Goal: Use online tool/utility

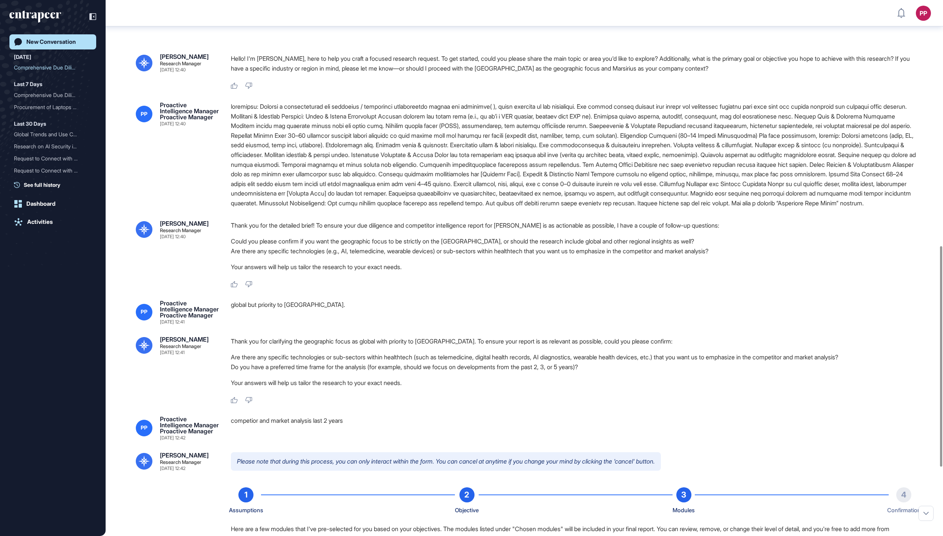
scroll to position [596, 0]
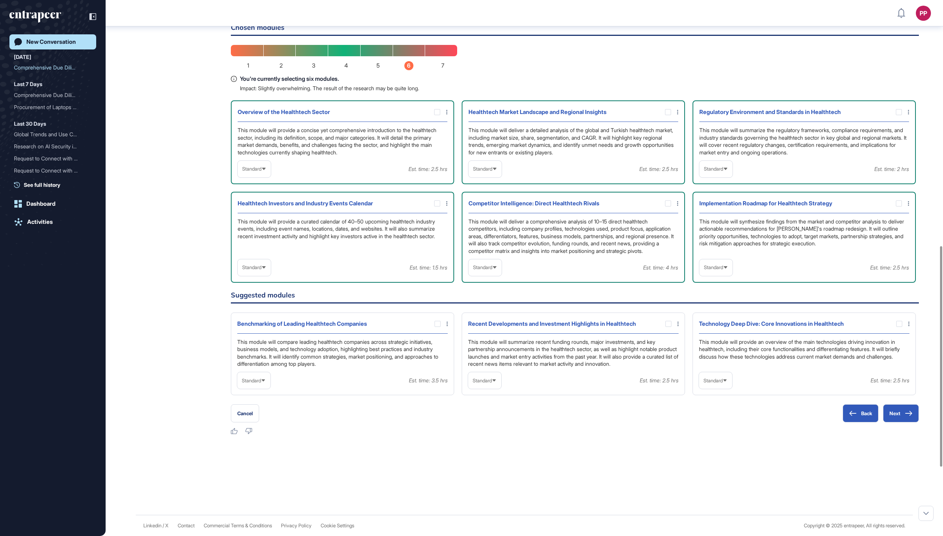
click at [261, 172] on span "Standard" at bounding box center [251, 169] width 19 height 6
click at [266, 195] on li "High-Level" at bounding box center [254, 187] width 29 height 15
click at [477, 172] on span "Standard" at bounding box center [482, 169] width 19 height 6
click at [484, 195] on li "High-Level" at bounding box center [485, 187] width 29 height 15
click at [723, 172] on span "Standard" at bounding box center [713, 169] width 19 height 6
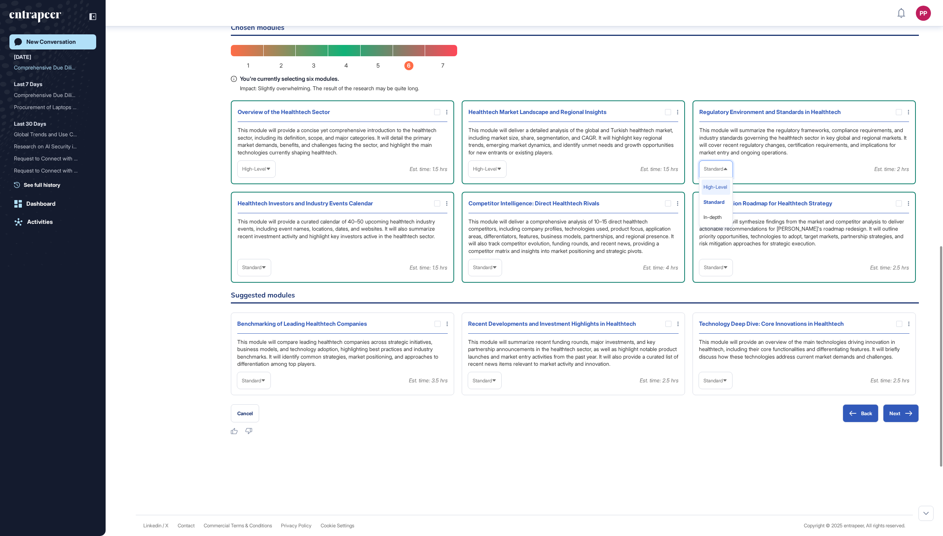
click at [717, 195] on li "High-Level" at bounding box center [716, 187] width 29 height 15
click at [493, 275] on div "Standard" at bounding box center [484, 267] width 33 height 15
click at [496, 323] on li "In-depth" at bounding box center [485, 315] width 29 height 15
click at [261, 270] on span "Standard" at bounding box center [251, 267] width 19 height 6
click at [720, 270] on span "Standard" at bounding box center [713, 267] width 19 height 6
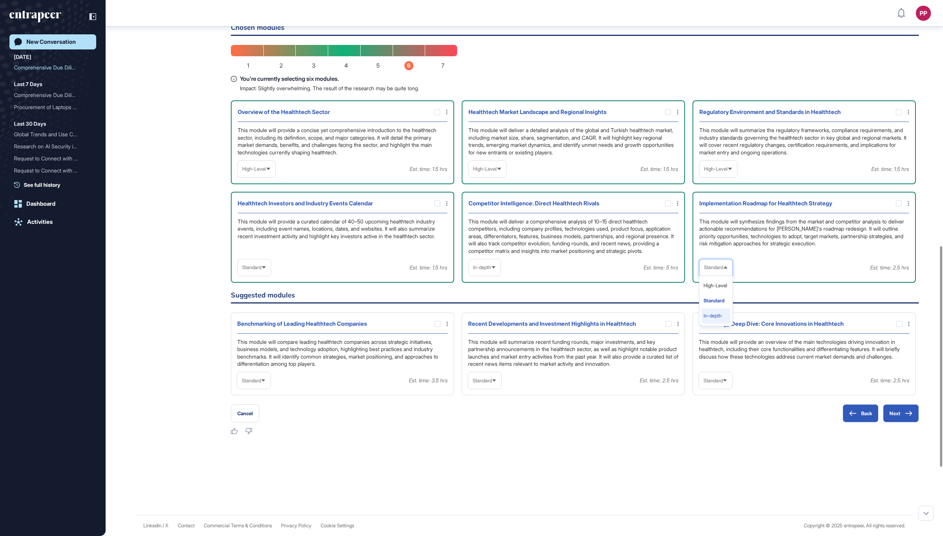
click at [705, 323] on li "In-depth" at bounding box center [716, 315] width 29 height 15
click at [720, 383] on span "Standard" at bounding box center [712, 381] width 19 height 6
click at [720, 436] on li "In-depth" at bounding box center [715, 428] width 29 height 15
click at [899, 327] on div at bounding box center [899, 324] width 6 height 6
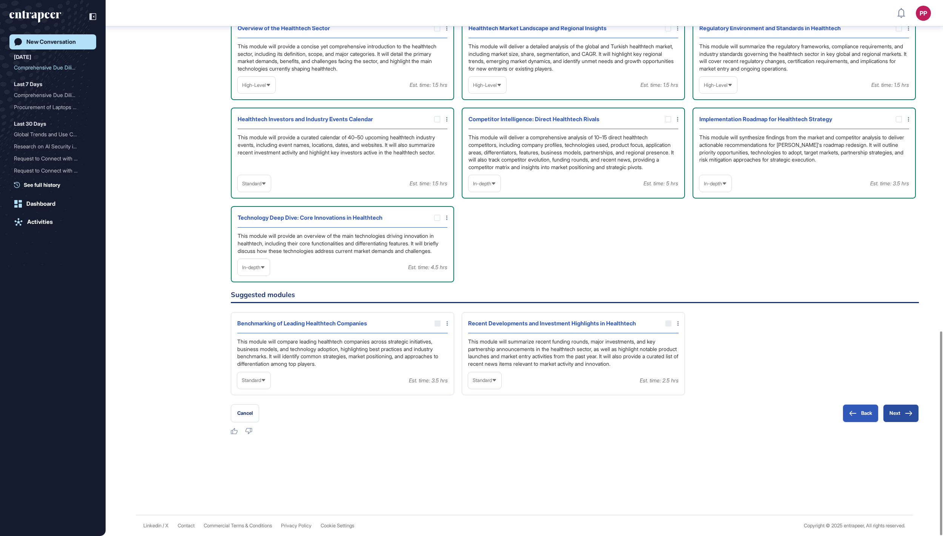
click at [902, 411] on button "Next" at bounding box center [901, 413] width 36 height 18
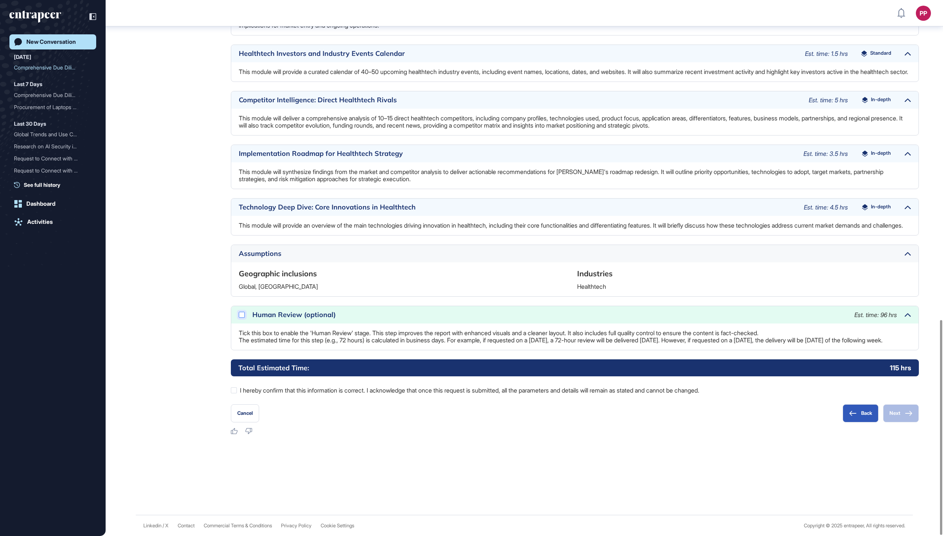
scroll to position [797, 0]
click at [239, 312] on div at bounding box center [242, 315] width 6 height 6
click at [232, 390] on div at bounding box center [234, 390] width 6 height 6
click at [901, 411] on button "Next" at bounding box center [901, 413] width 36 height 18
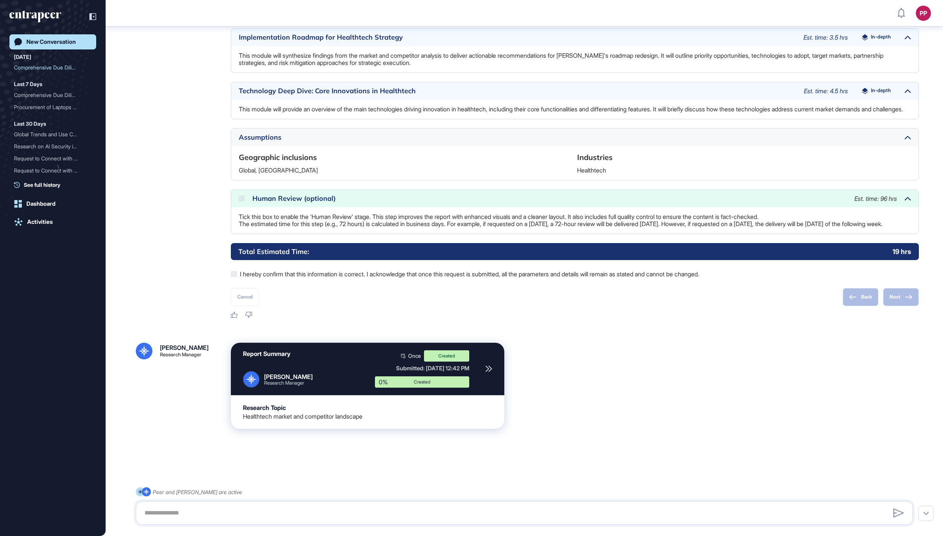
scroll to position [914, 0]
